Goal: Task Accomplishment & Management: Use online tool/utility

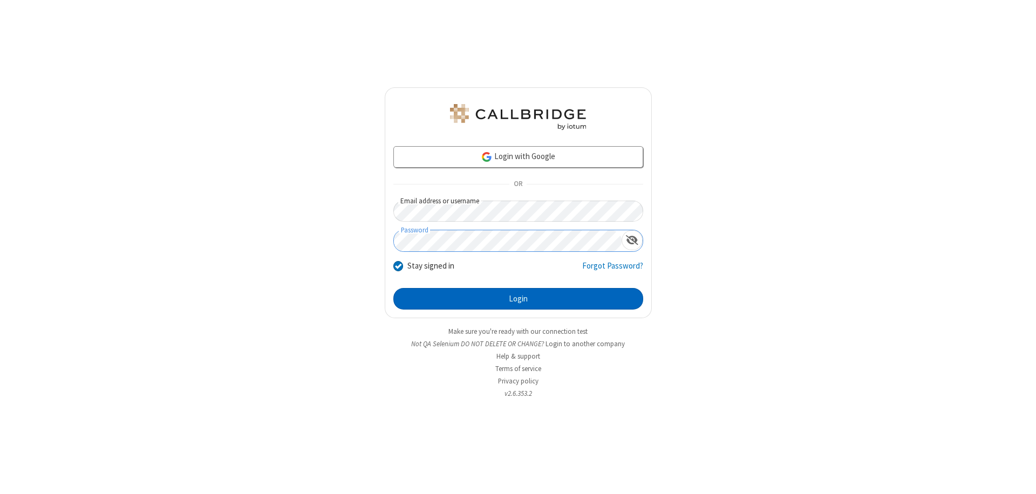
click at [518, 299] on button "Login" at bounding box center [518, 299] width 250 height 22
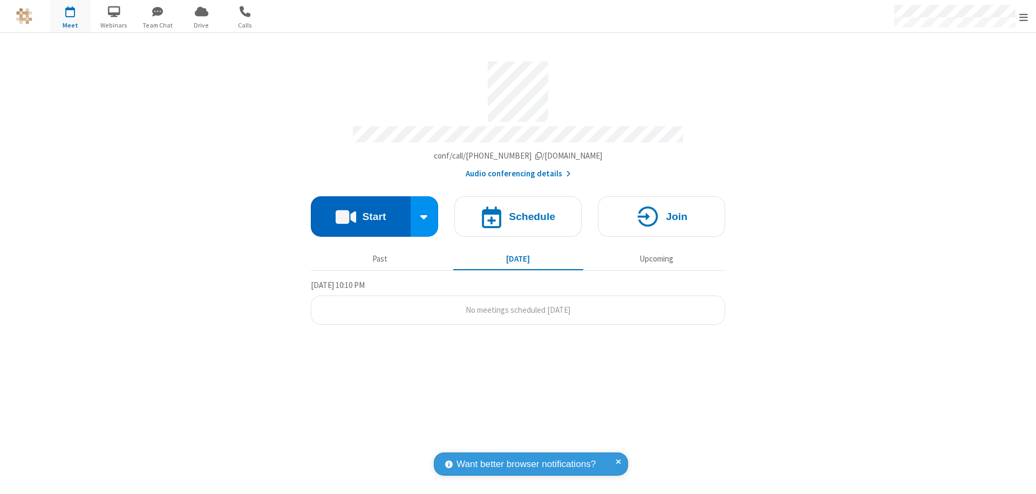
click at [360, 211] on button "Start" at bounding box center [361, 216] width 100 height 40
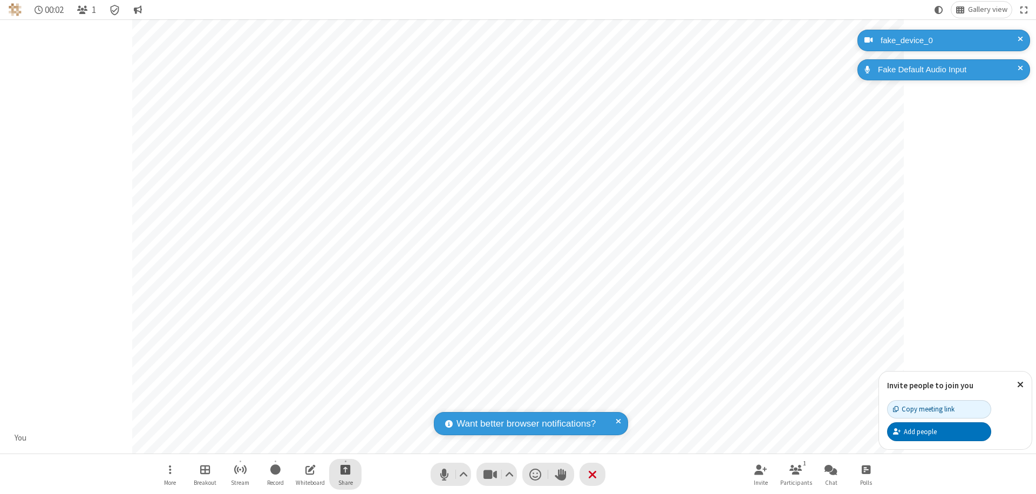
click at [345, 469] on span "Start sharing" at bounding box center [345, 469] width 10 height 13
click at [345, 403] on span "Share additional camera" at bounding box center [352, 405] width 80 height 9
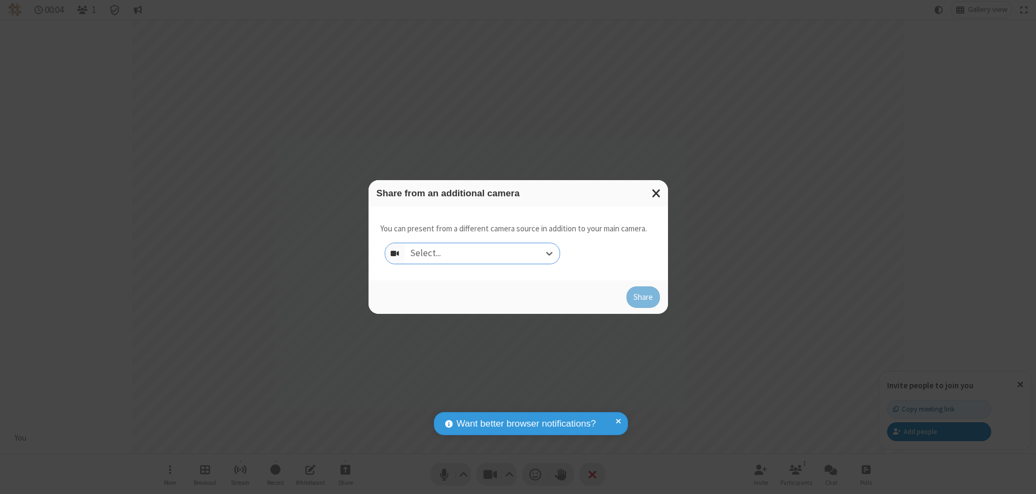
click at [482, 253] on div "Select..." at bounding box center [481, 253] width 155 height 20
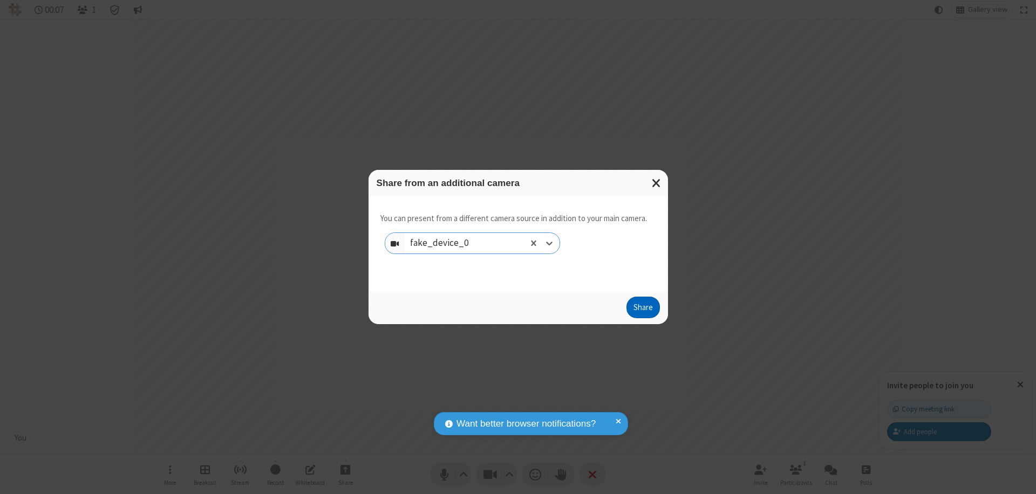
click at [642, 310] on button "Share" at bounding box center [642, 308] width 33 height 22
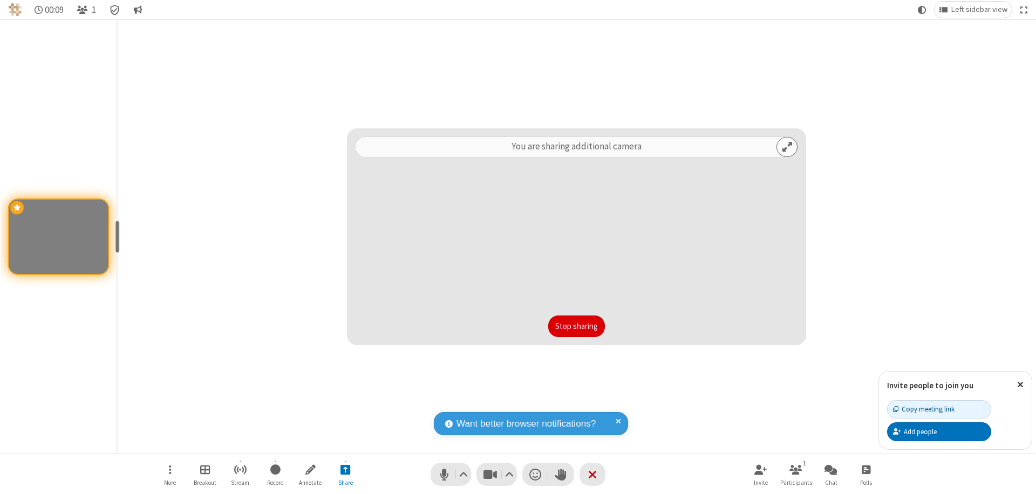
click at [576, 326] on button "Stop sharing" at bounding box center [576, 327] width 57 height 22
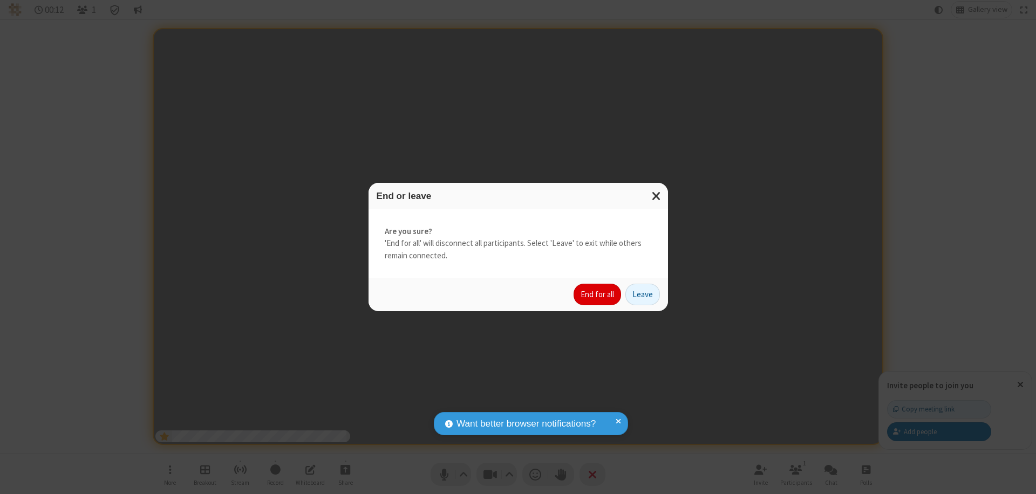
click at [598, 294] on button "End for all" at bounding box center [596, 295] width 47 height 22
